Goal: Transaction & Acquisition: Purchase product/service

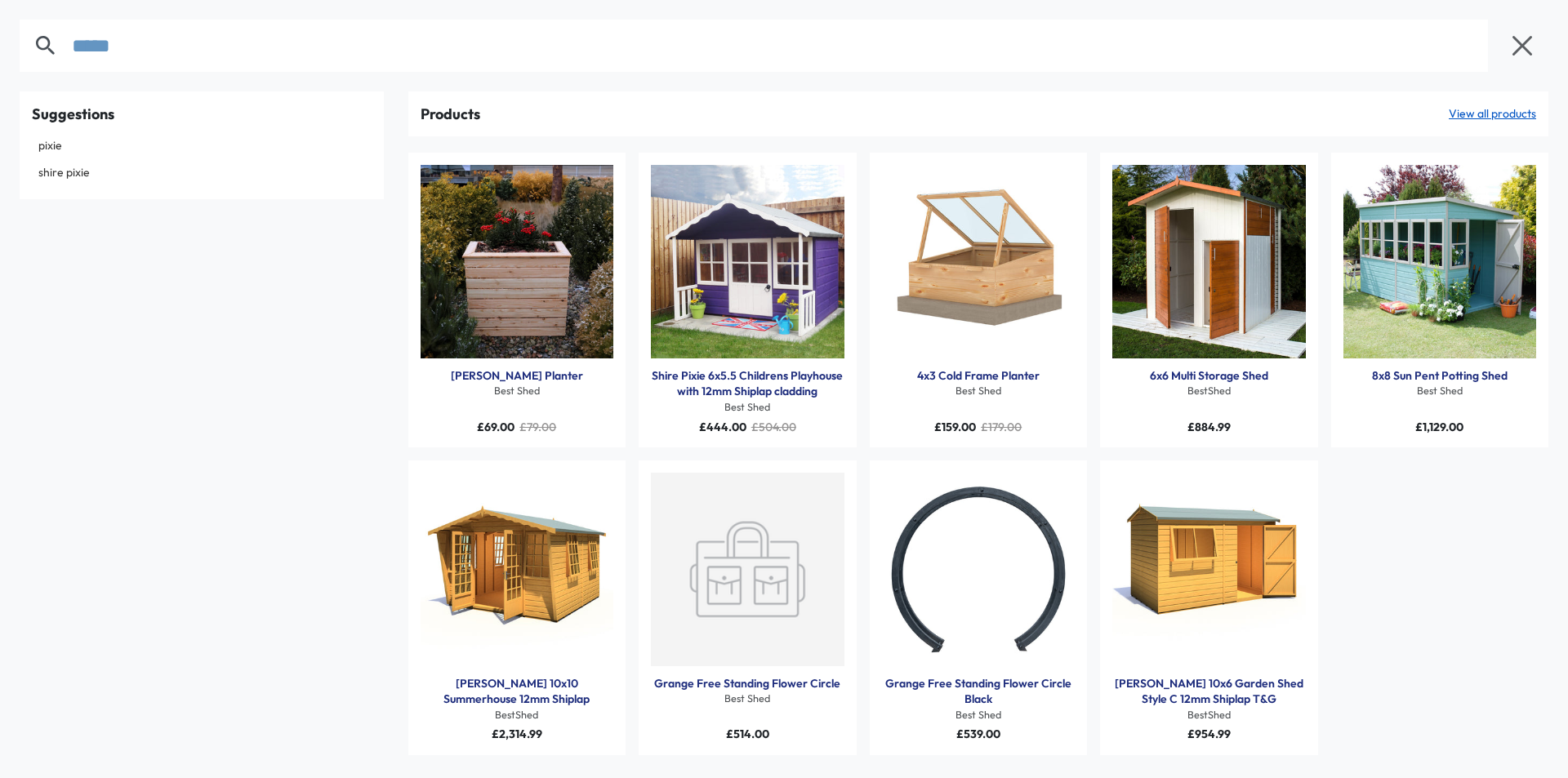
type input "*****"
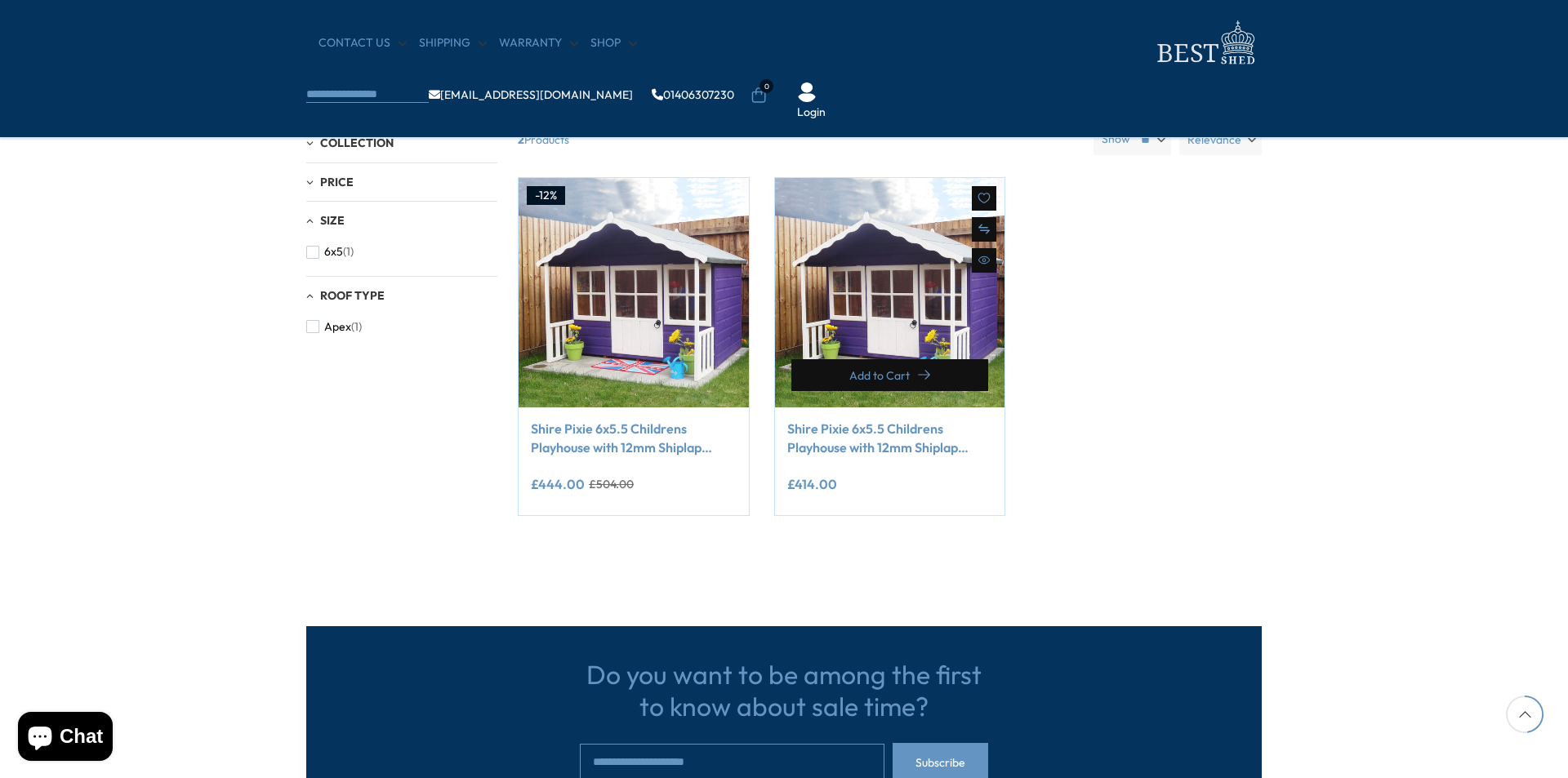
scroll to position [408, 0]
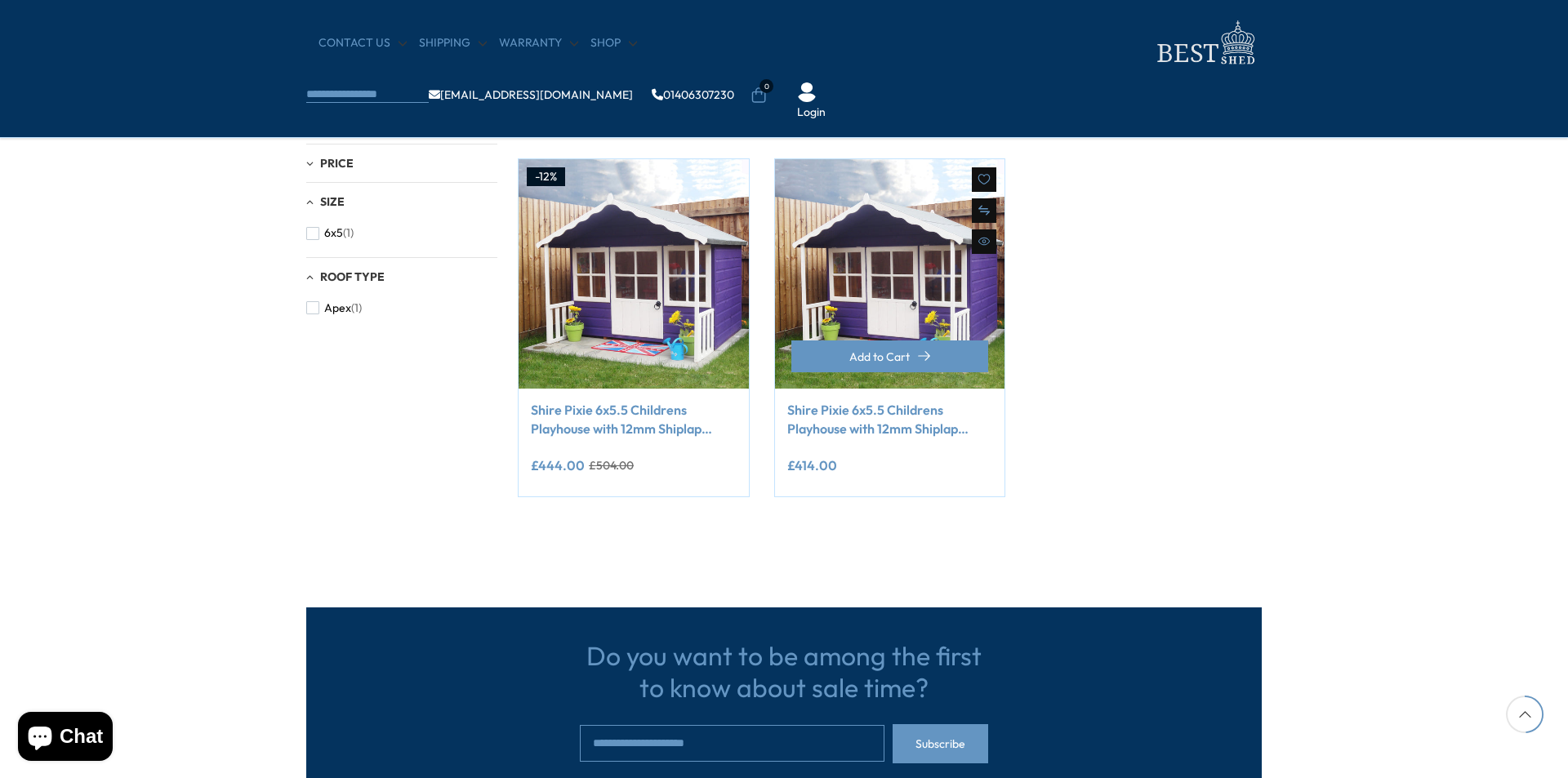
click at [827, 421] on link "Shire Pixie 6x5.5 Childrens Playhouse with 12mm Shiplap cladding" at bounding box center [889, 419] width 205 height 37
